Goal: Transaction & Acquisition: Book appointment/travel/reservation

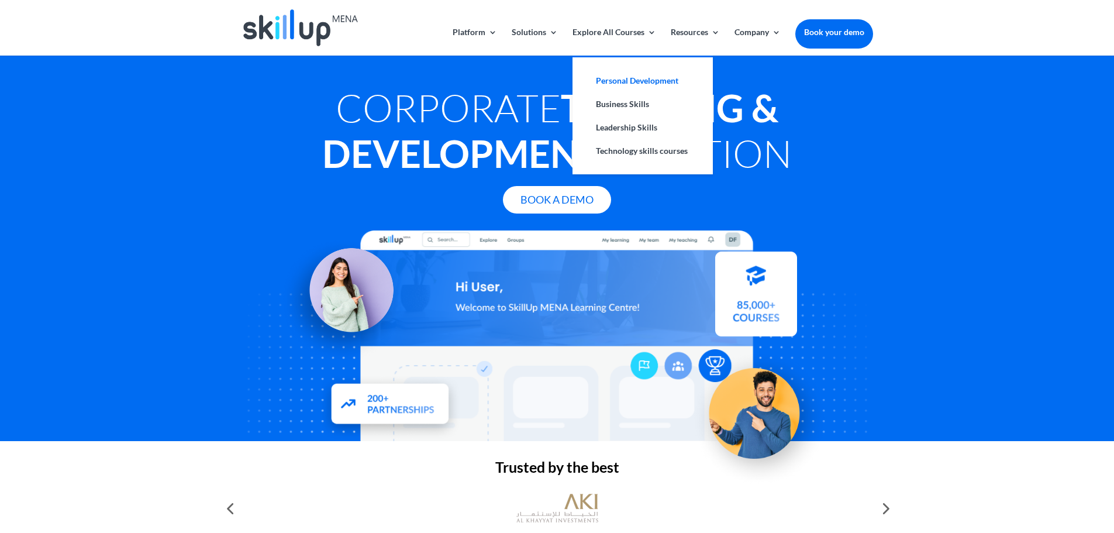
click at [618, 81] on link "Personal Development" at bounding box center [642, 80] width 117 height 23
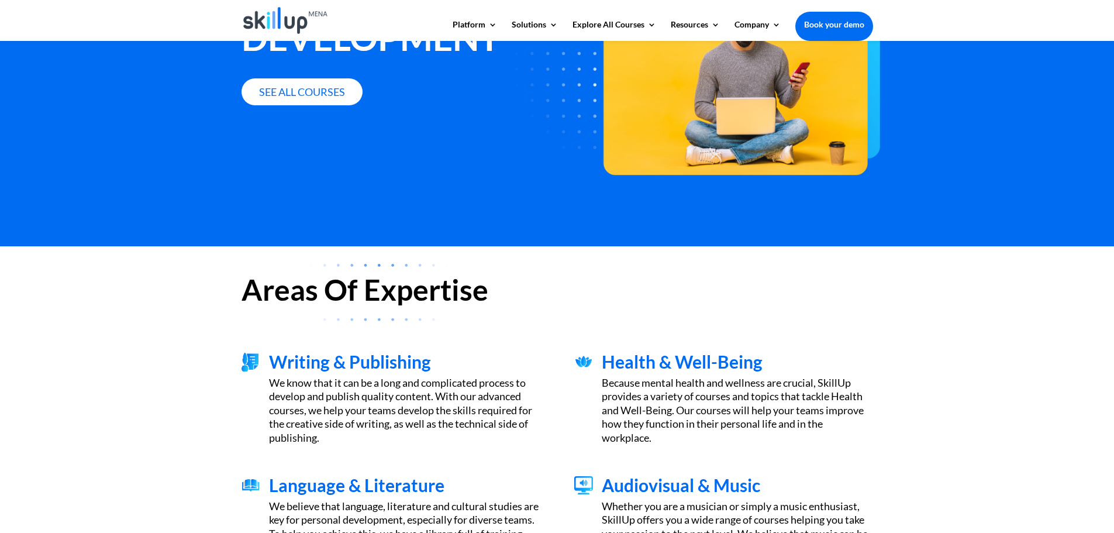
scroll to position [117, 0]
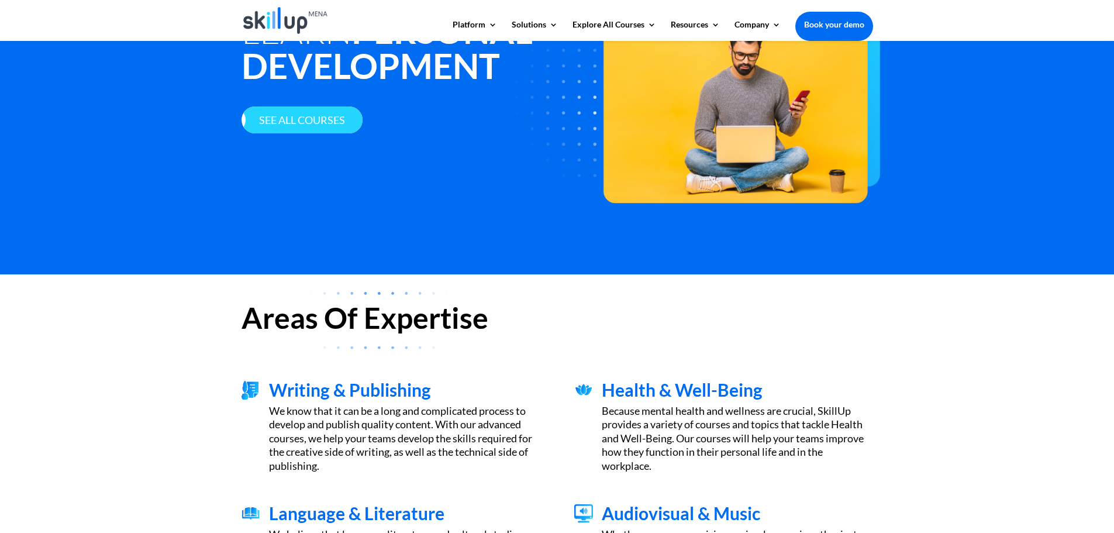
click at [315, 119] on link "See all courses" at bounding box center [302, 119] width 121 height 27
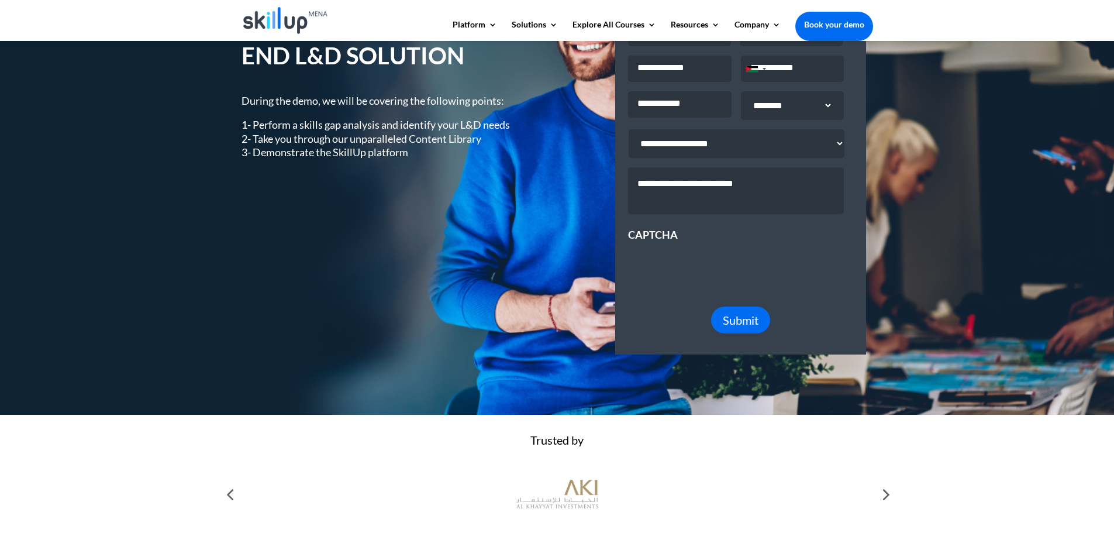
scroll to position [117, 0]
